Goal: Task Accomplishment & Management: Manage account settings

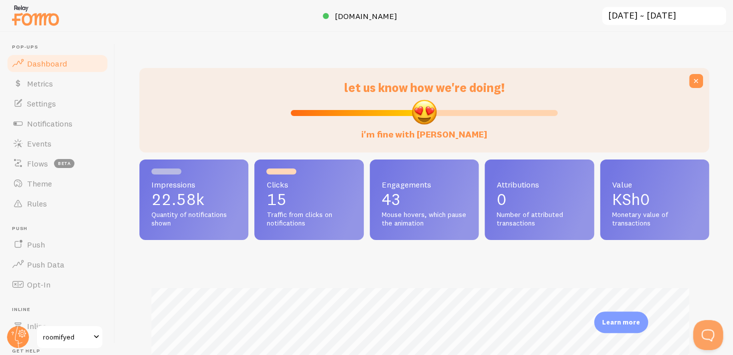
type input "0"
click at [291, 113] on input "i'm fine with [PERSON_NAME]" at bounding box center [424, 113] width 267 height 12
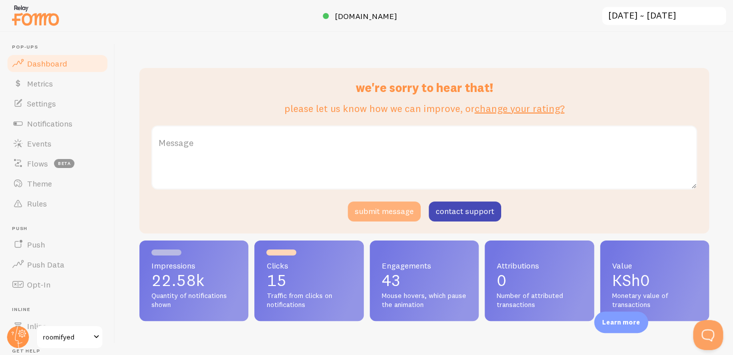
click at [390, 215] on button "submit message" at bounding box center [384, 211] width 73 height 20
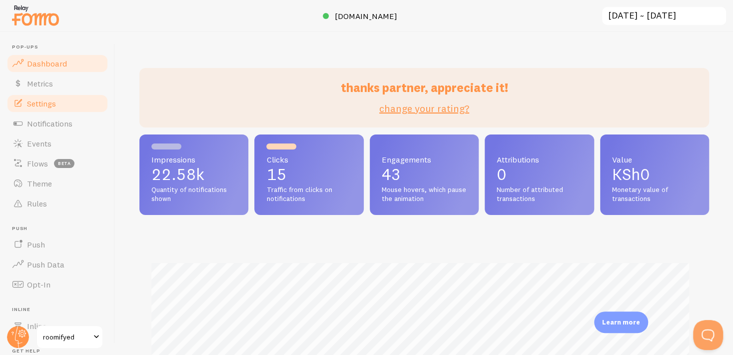
click at [36, 105] on span "Settings" at bounding box center [41, 103] width 29 height 10
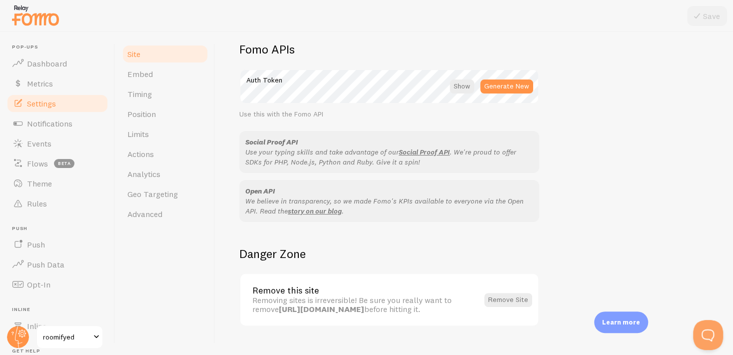
scroll to position [588, 0]
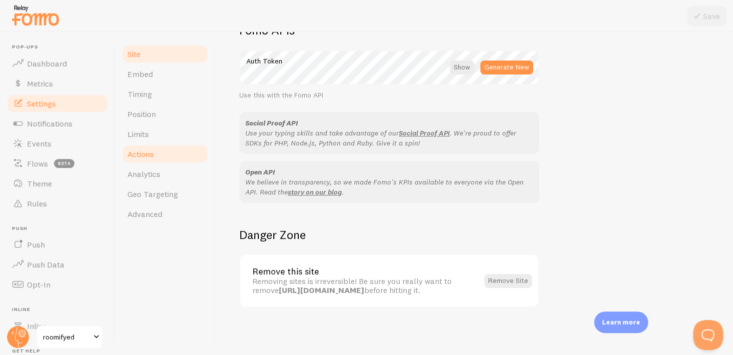
click at [161, 159] on link "Actions" at bounding box center [164, 154] width 87 height 20
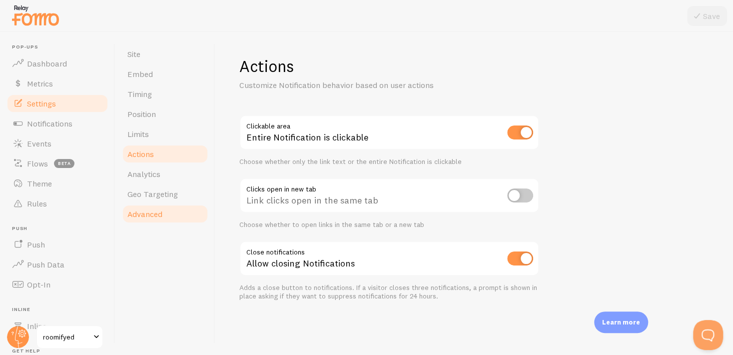
click at [168, 211] on link "Advanced" at bounding box center [164, 214] width 87 height 20
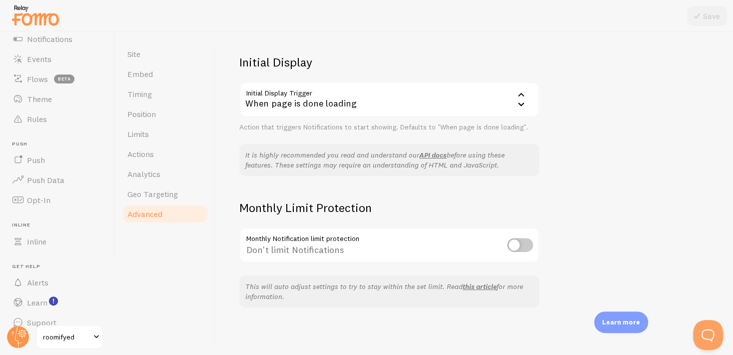
scroll to position [97, 0]
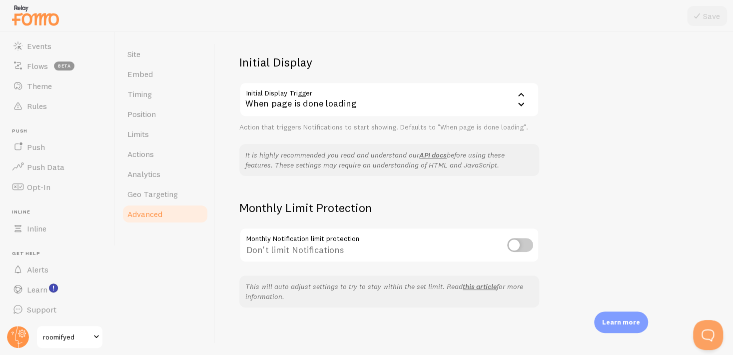
click at [86, 333] on span "roomifyed" at bounding box center [66, 337] width 47 height 12
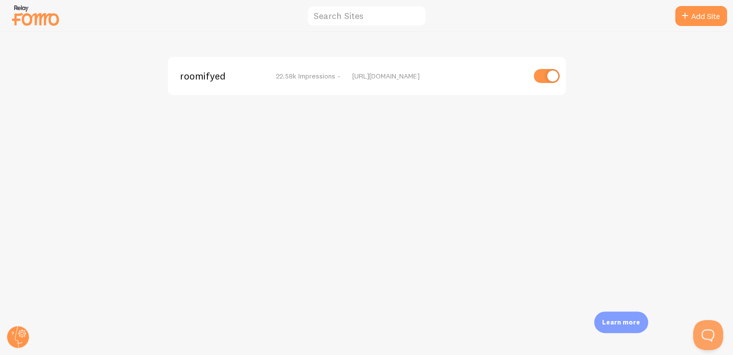
click at [230, 169] on div "roomifyed 22.58k Impressions - [URL][DOMAIN_NAME]" at bounding box center [366, 193] width 732 height 323
click at [20, 335] on circle at bounding box center [18, 337] width 22 height 22
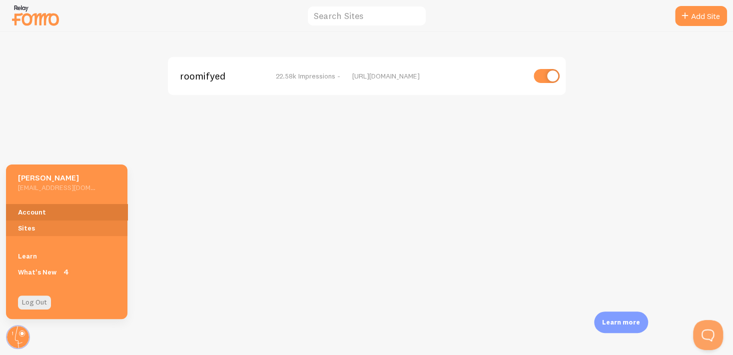
click at [58, 210] on link "Account" at bounding box center [66, 212] width 121 height 16
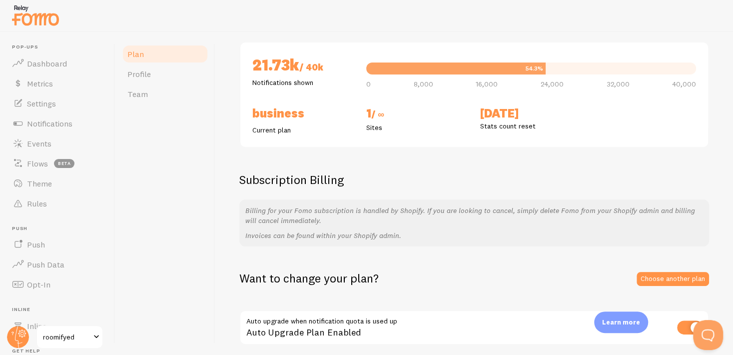
scroll to position [139, 0]
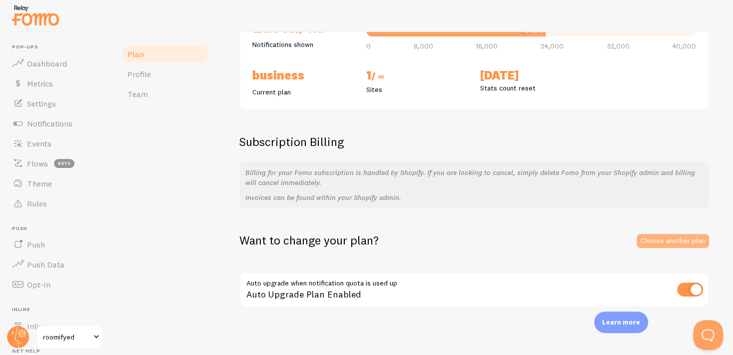
click at [657, 244] on link "Choose another plan" at bounding box center [672, 241] width 72 height 14
